Goal: Task Accomplishment & Management: Complete application form

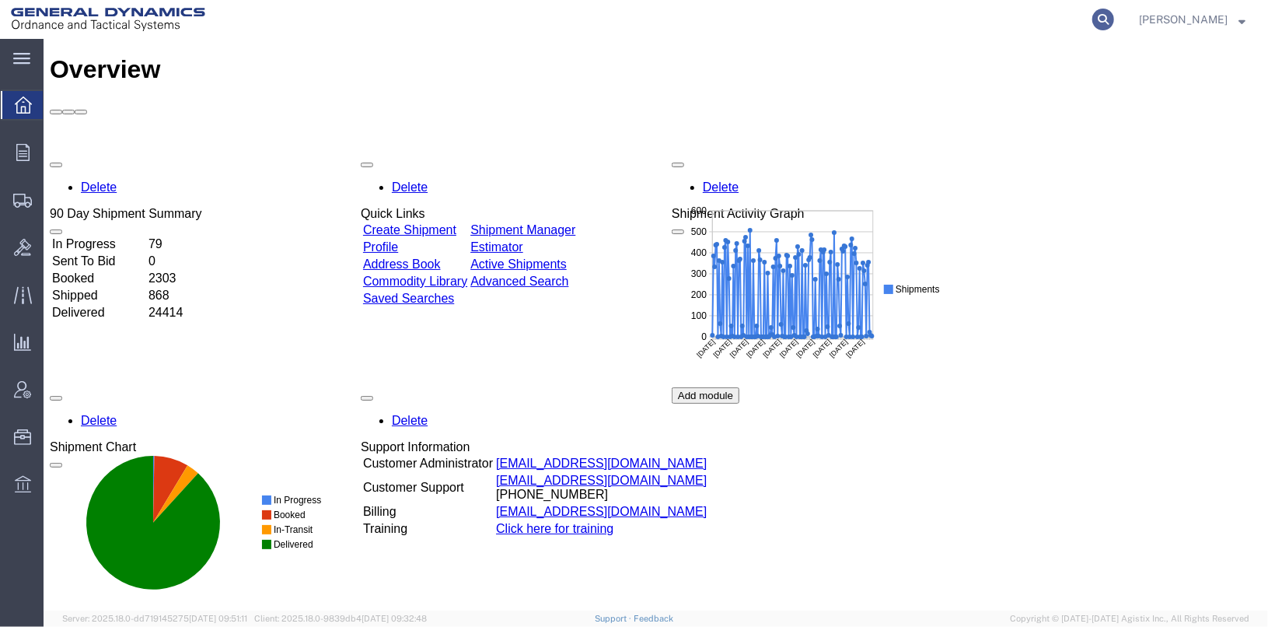
click at [1114, 21] on icon at bounding box center [1104, 20] width 22 height 22
type input "56765517"
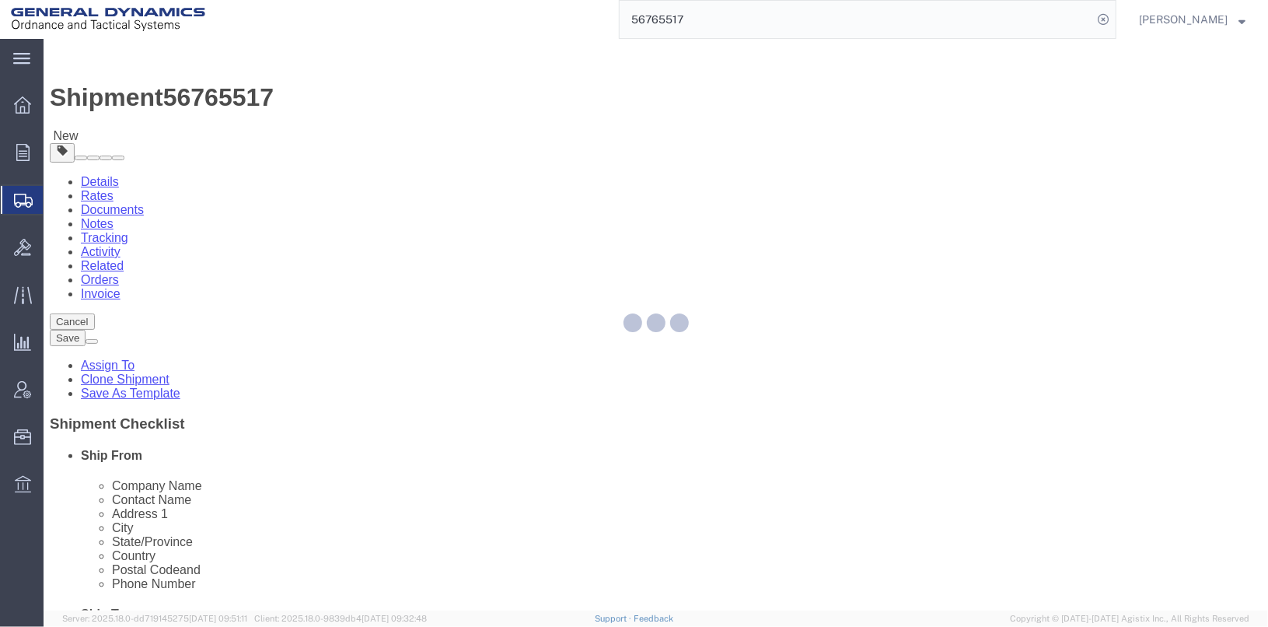
select select
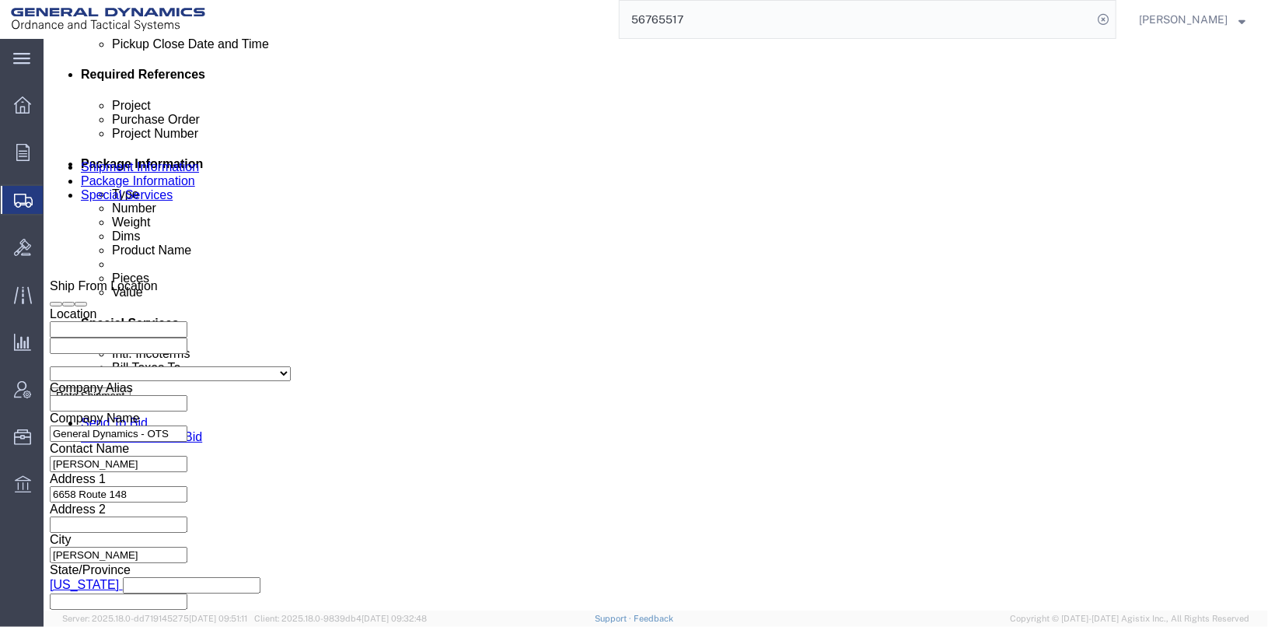
scroll to position [778, 0]
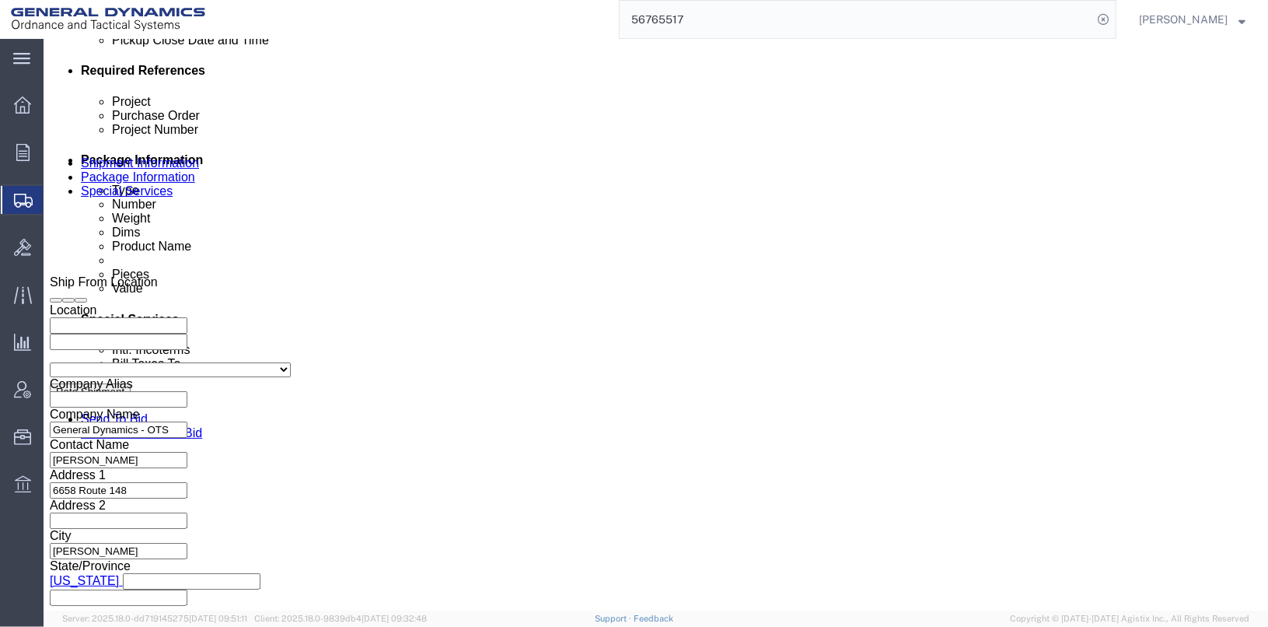
click input "TRK- TLR-"
click input "TRK-245027 TLR-"
type input "TRK-245027 TLR-214064"
click button "Continue"
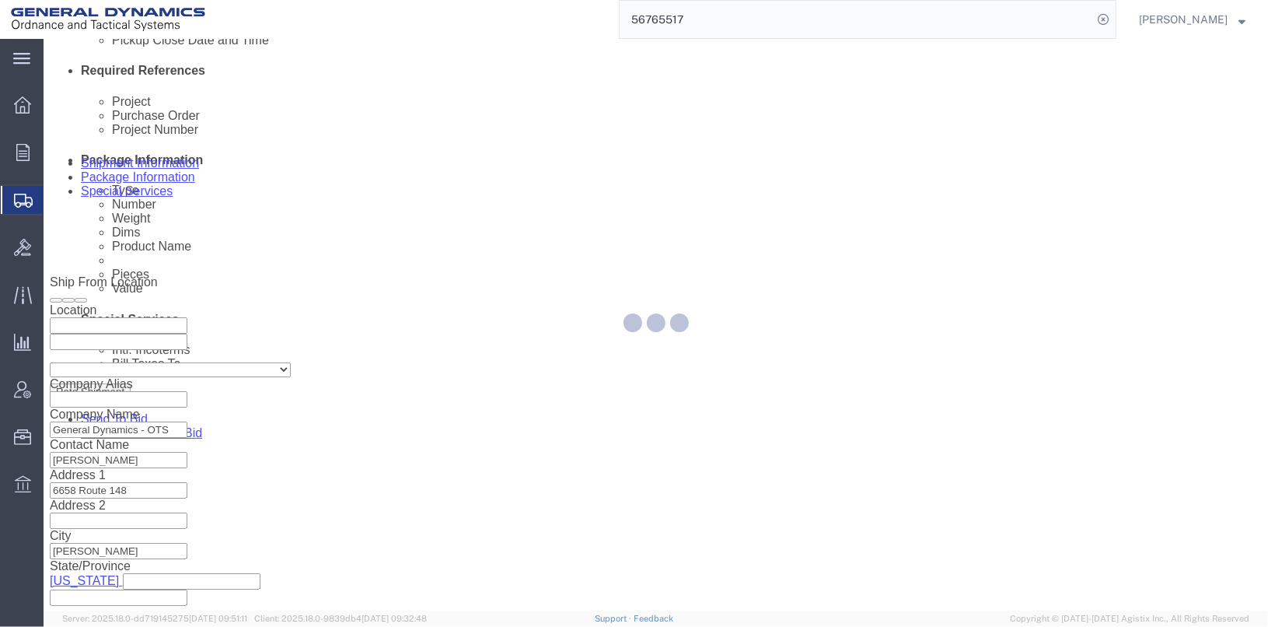
scroll to position [0, 0]
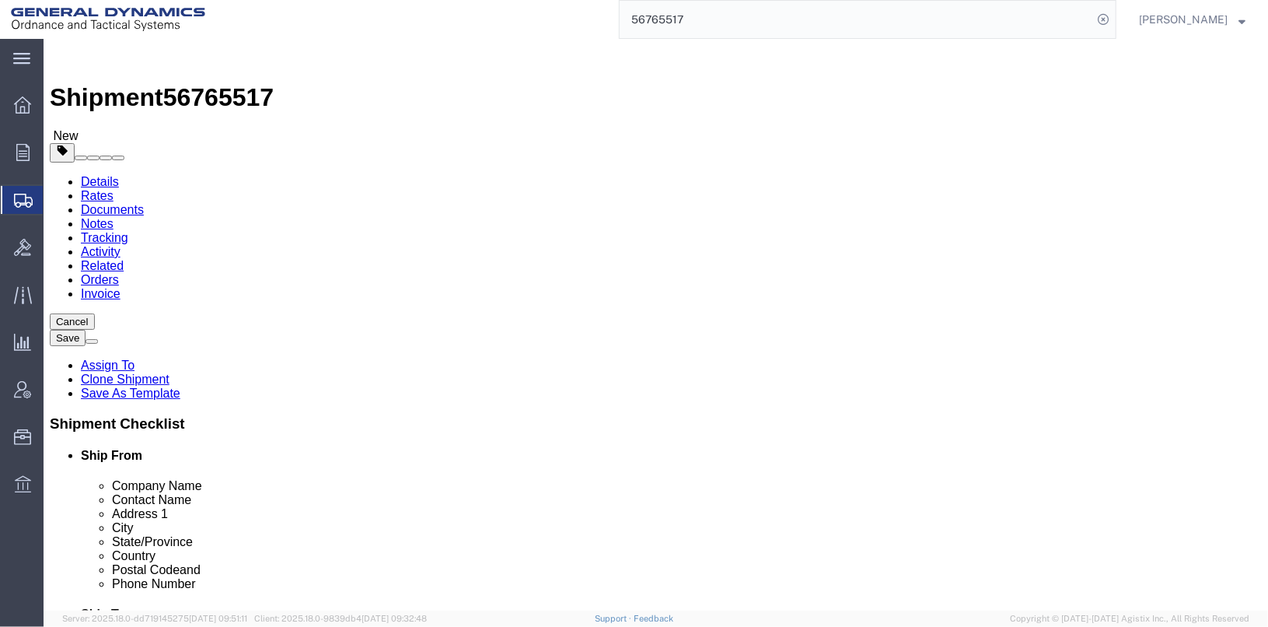
scroll to position [77, 0]
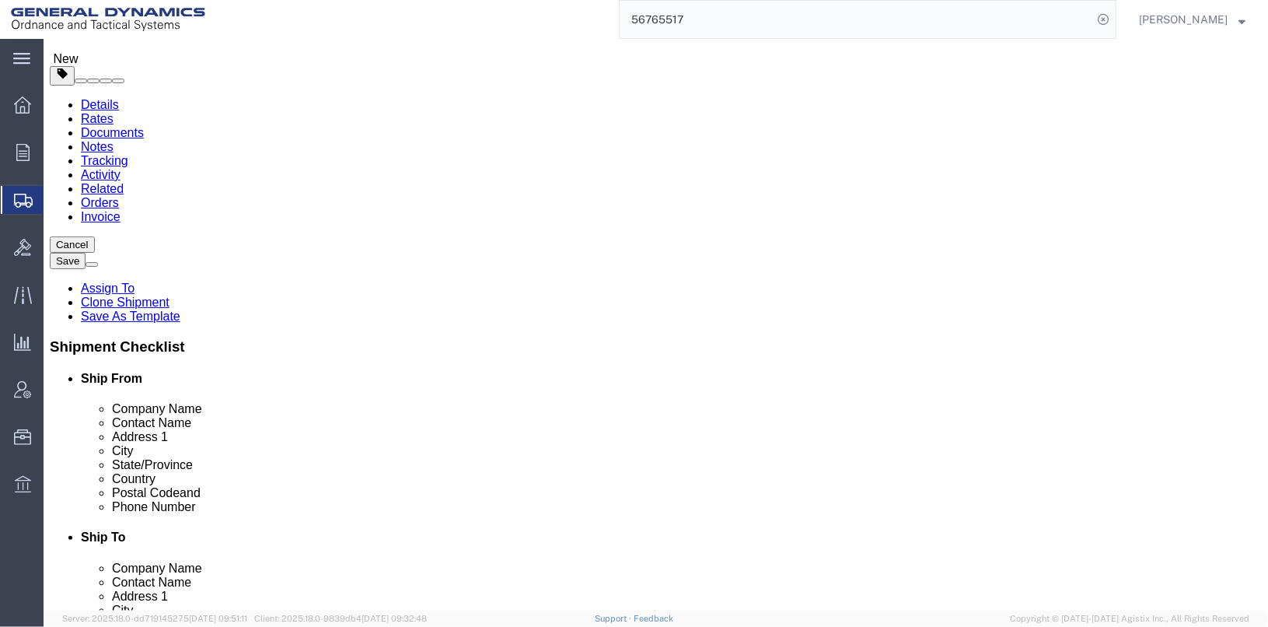
click div "Pieces: 56.00 Each Total value: 100.00 USD HAZMAT"
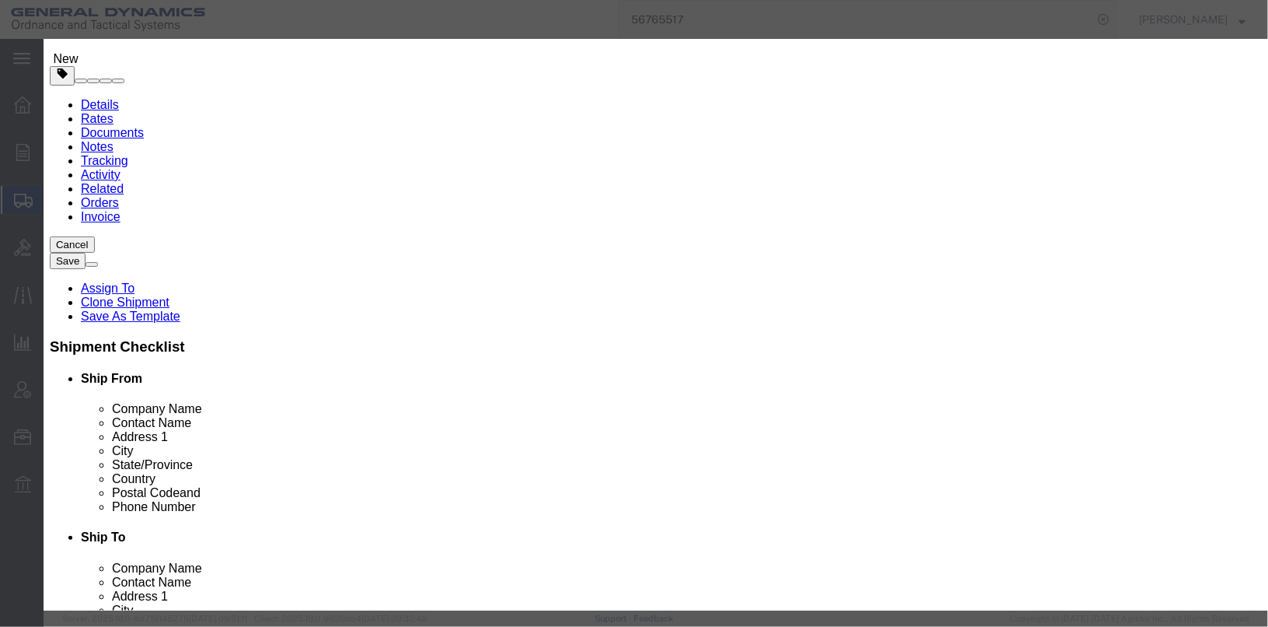
scroll to position [30, 0]
click button "Save & Close"
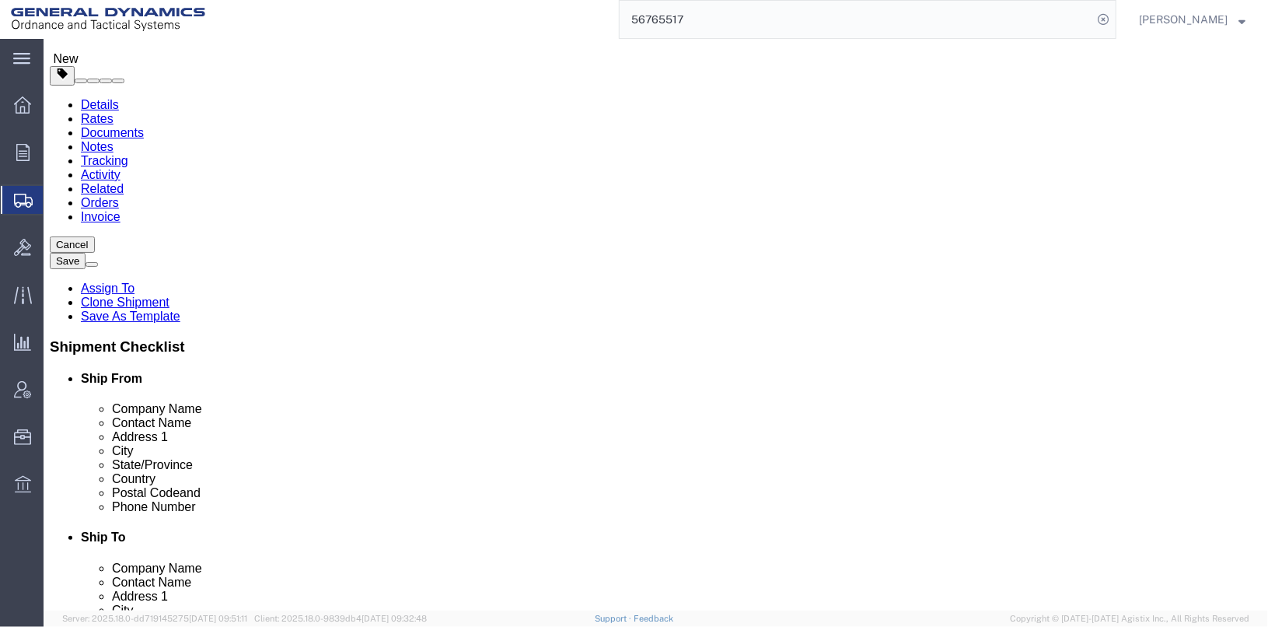
click dd "1000.00 USD"
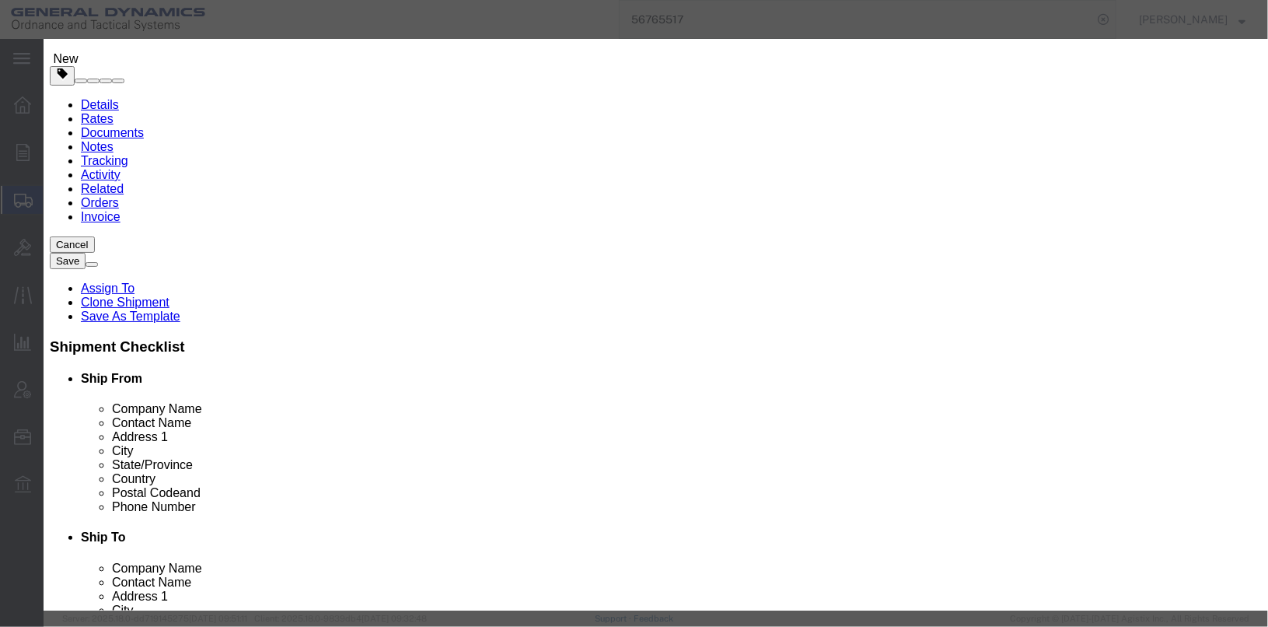
scroll to position [50, 0]
click button "Save & Close"
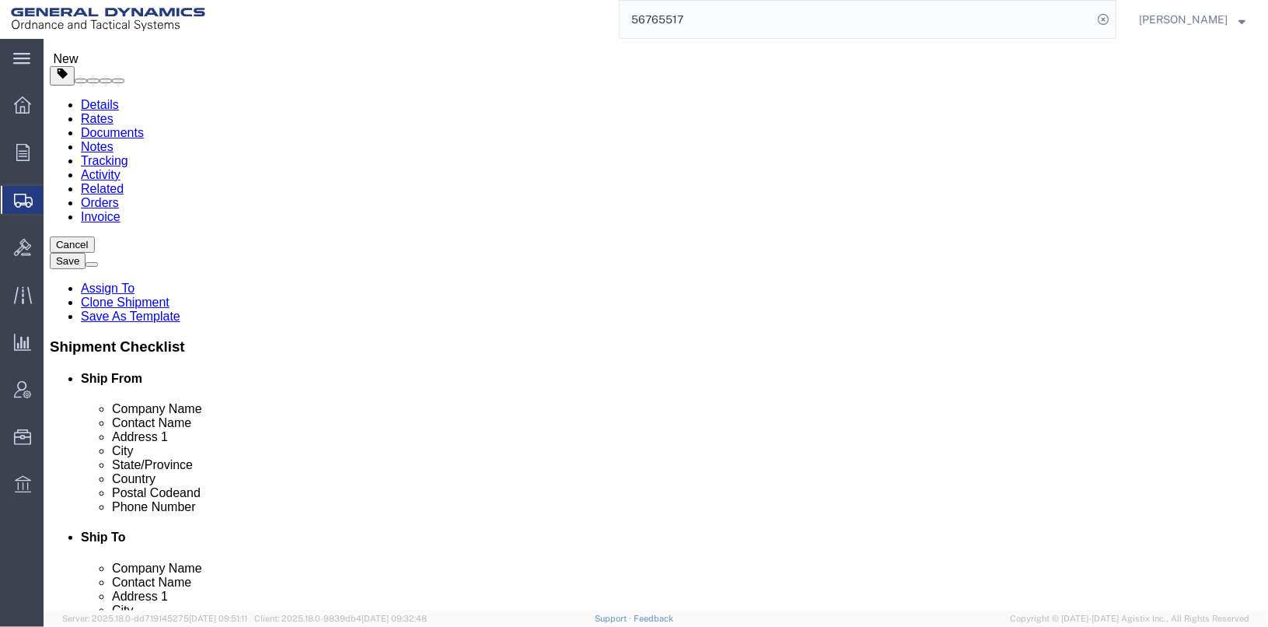
drag, startPoint x: 212, startPoint y: 277, endPoint x: 175, endPoint y: 270, distance: 37.2
click input "114.00"
type input "90"
click button "Continue"
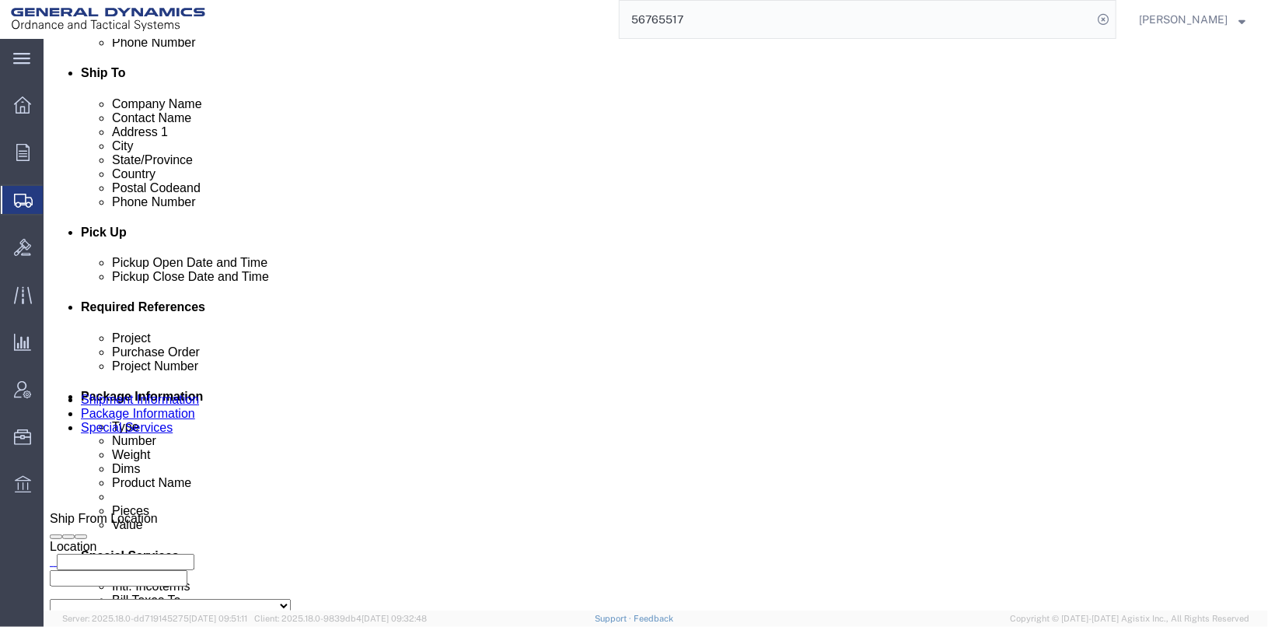
scroll to position [544, 0]
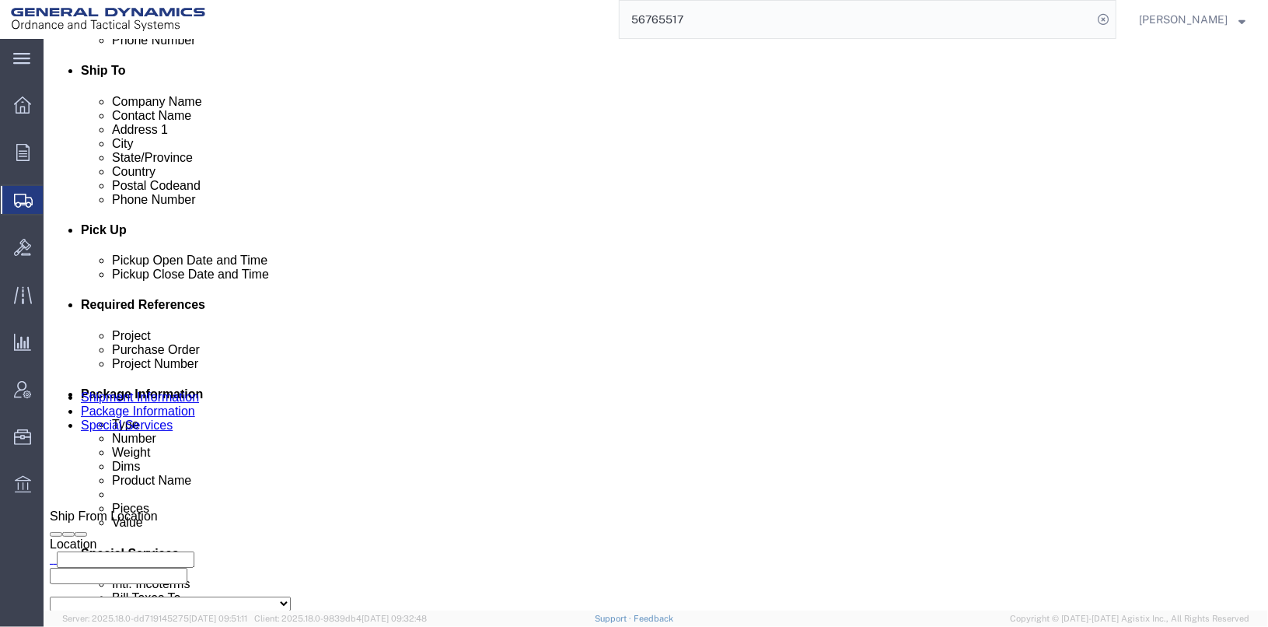
drag, startPoint x: 743, startPoint y: 229, endPoint x: 745, endPoint y: 240, distance: 10.4
click select "Select 20MSR"
select select
click select "Select 20MSR"
click button "Rate Shipment"
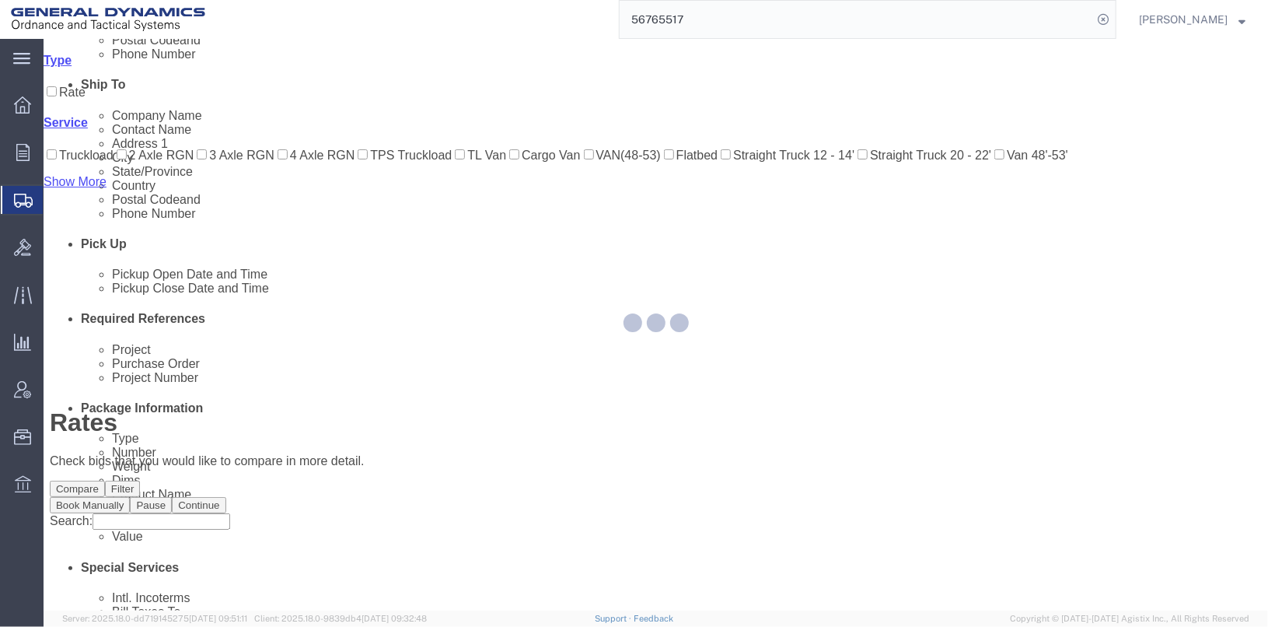
scroll to position [22, 0]
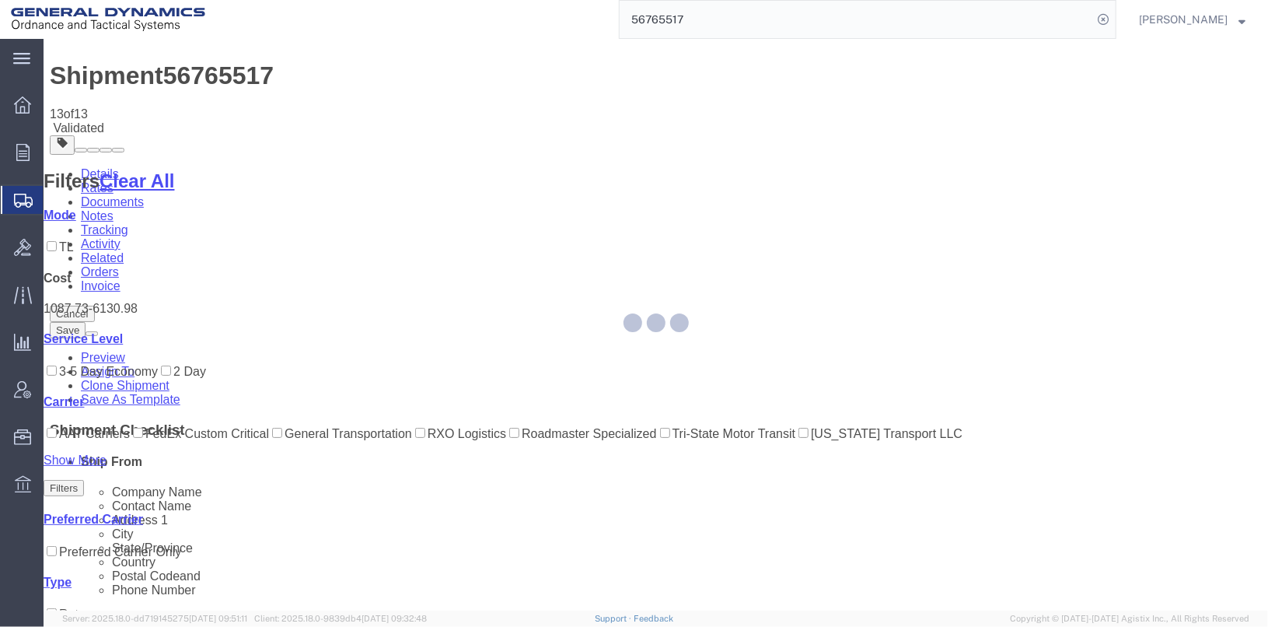
scroll to position [0, 0]
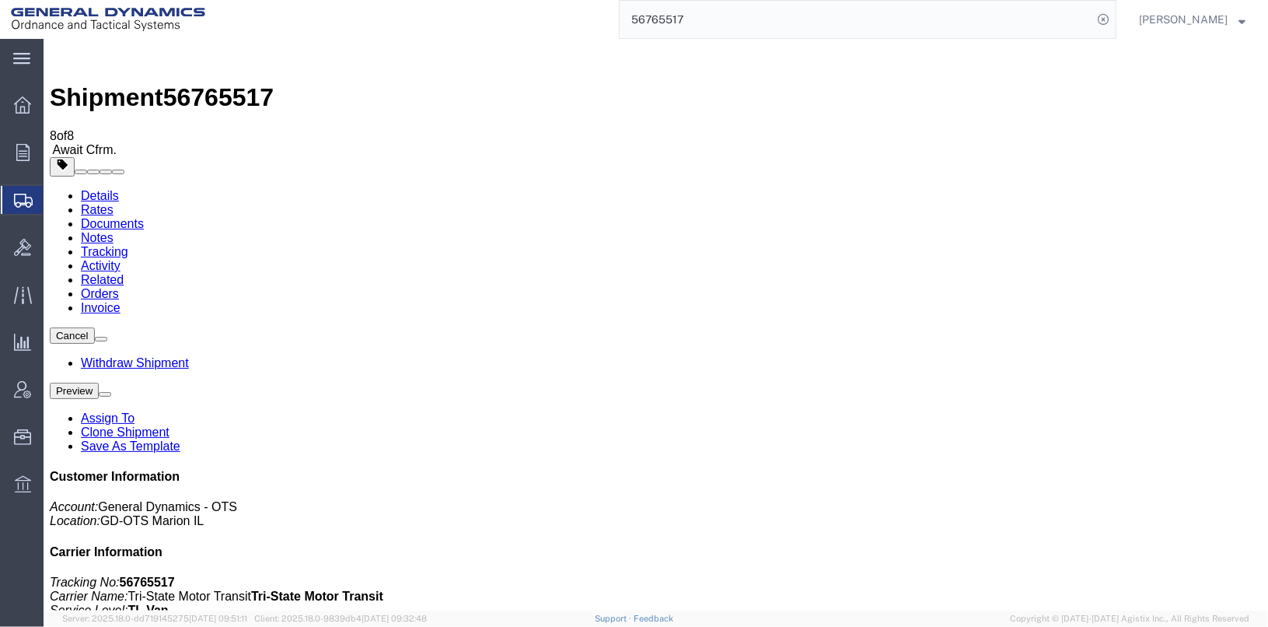
drag, startPoint x: 65, startPoint y: 271, endPoint x: 120, endPoint y: 283, distance: 56.6
checkbox input "true"
select select "2"
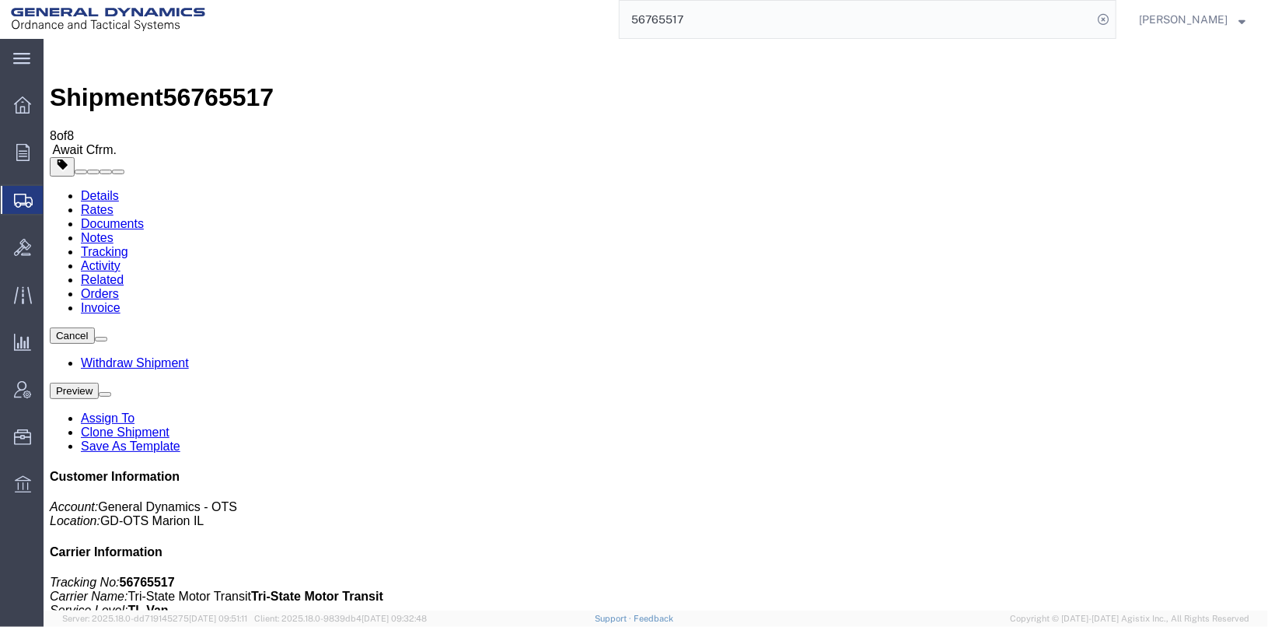
checkbox input "true"
checkbox input "false"
